Goal: Find specific page/section: Locate a particular part of the current website

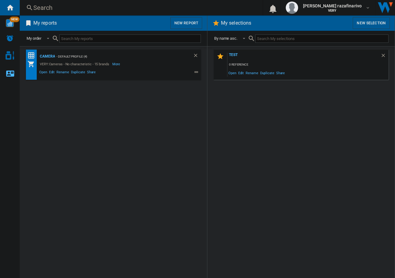
click at [53, 6] on div "Search" at bounding box center [139, 7] width 213 height 9
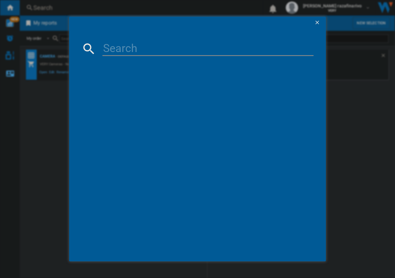
click at [140, 50] on input at bounding box center [207, 48] width 211 height 15
paste input "hrazafi"
type input "hrazafi"
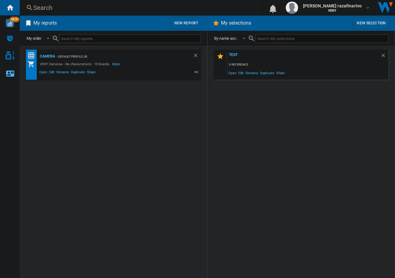
click at [122, 6] on div "Search" at bounding box center [139, 7] width 213 height 9
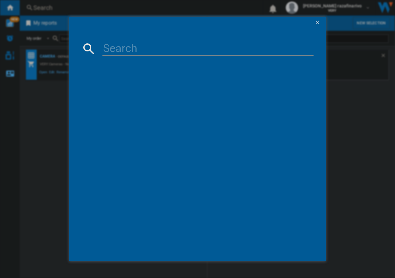
click at [133, 48] on input at bounding box center [207, 48] width 211 height 15
paste input "SEAGATE LaCie 1big Dock 2TB External Solid State Drive Desktop SSD"
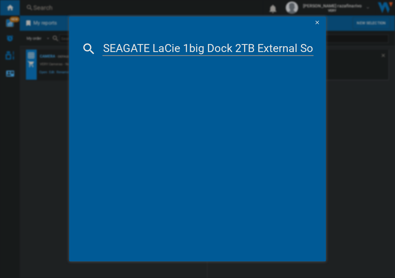
scroll to position [0, 135]
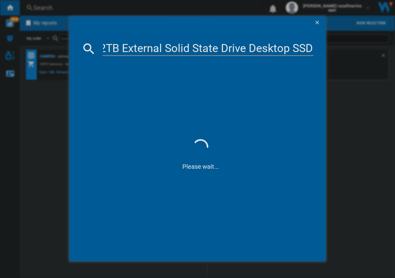
type input "SEAGATE LaCie 1big Dock 2TB External Solid State Drive Desktop SSD"
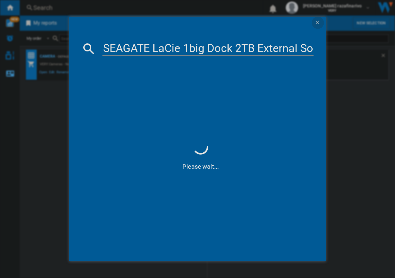
click at [318, 22] on ng-md-icon "getI18NText('BUTTONS.CLOSE_DIALOG')" at bounding box center [317, 22] width 7 height 7
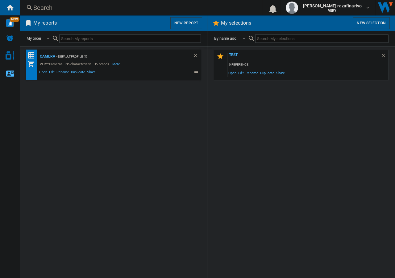
click at [132, 7] on div "Search" at bounding box center [139, 7] width 213 height 9
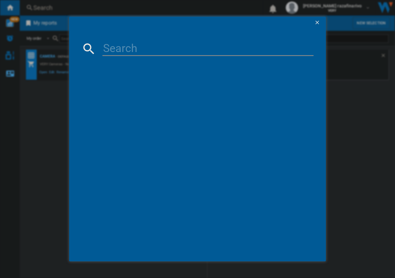
click at [172, 48] on input at bounding box center [207, 48] width 211 height 15
paste input "B085K68LKW"
type input "B085K68LKW"
click at [316, 22] on ng-md-icon "getI18NText('BUTTONS.CLOSE_DIALOG')" at bounding box center [317, 22] width 7 height 7
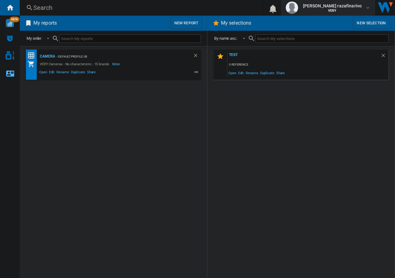
click at [370, 8] on button "hanania razafinarivo VERY" at bounding box center [328, 7] width 95 height 15
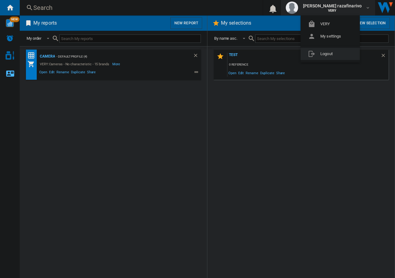
click at [328, 53] on button "Logout" at bounding box center [329, 54] width 59 height 12
